Goal: Navigation & Orientation: Go to known website

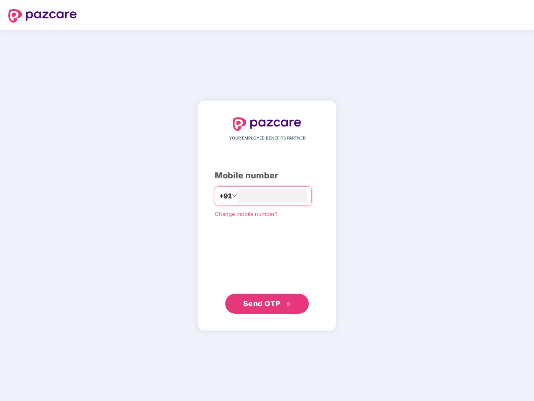
click at [267, 201] on input "number" at bounding box center [273, 195] width 69 height 13
click at [43, 16] on img at bounding box center [42, 15] width 69 height 13
